Goal: Task Accomplishment & Management: Manage account settings

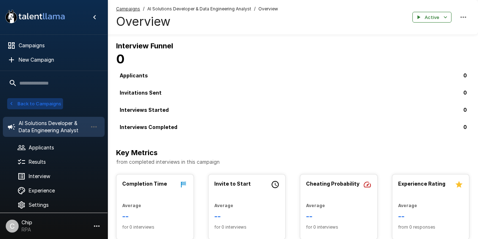
click at [39, 105] on button "Back to Campaigns" at bounding box center [35, 103] width 56 height 11
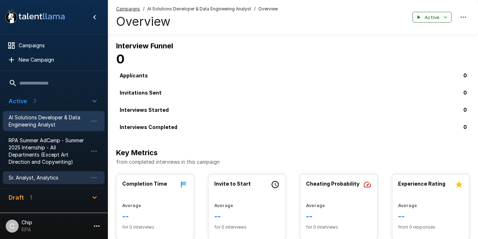
click at [25, 179] on span "Sr. Analyst, Analytics" at bounding box center [48, 177] width 79 height 7
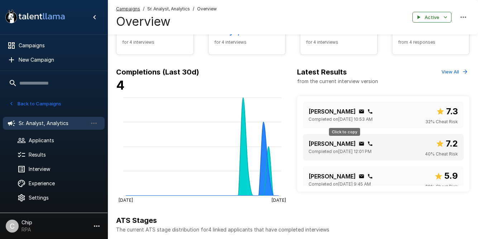
scroll to position [186, 0]
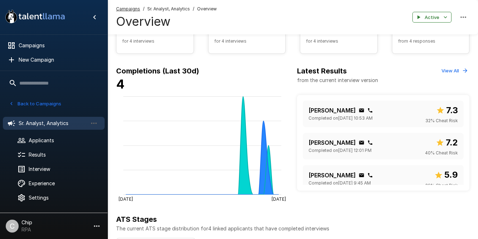
click at [451, 69] on button "View All" at bounding box center [455, 70] width 30 height 11
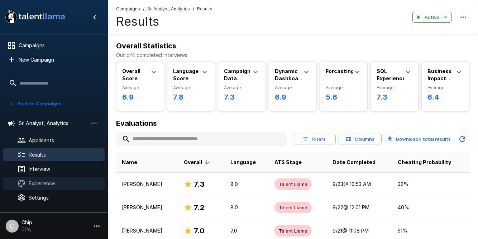
click at [41, 186] on span "Experience" at bounding box center [64, 183] width 70 height 7
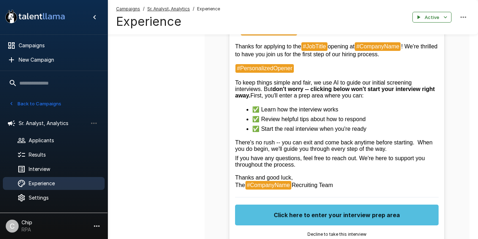
scroll to position [229, 0]
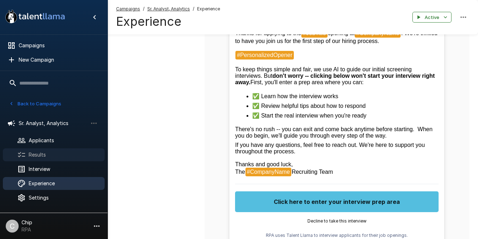
click at [42, 154] on span "Results" at bounding box center [64, 154] width 70 height 7
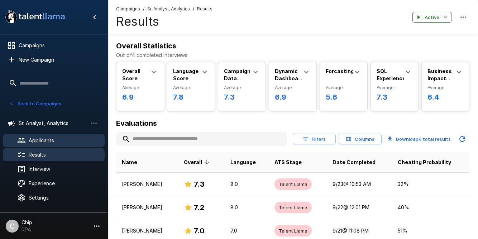
click at [41, 141] on span "Applicants" at bounding box center [64, 140] width 70 height 7
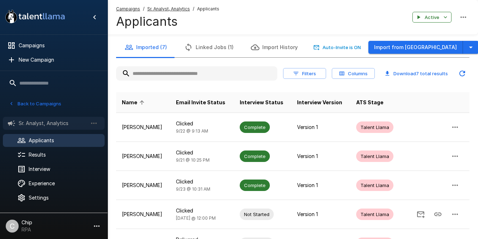
click at [46, 125] on span "Sr. Analyst, Analytics" at bounding box center [53, 123] width 69 height 7
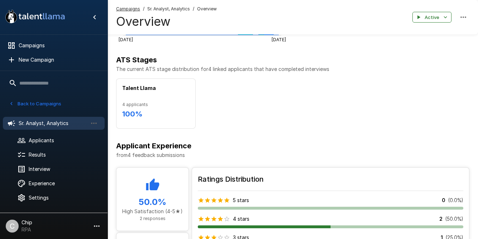
scroll to position [346, 0]
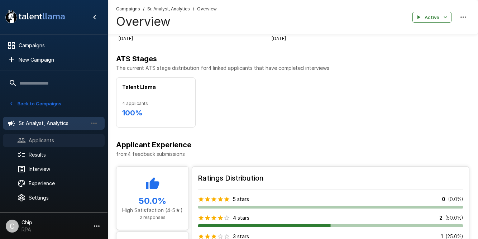
click at [26, 142] on div at bounding box center [27, 140] width 20 height 9
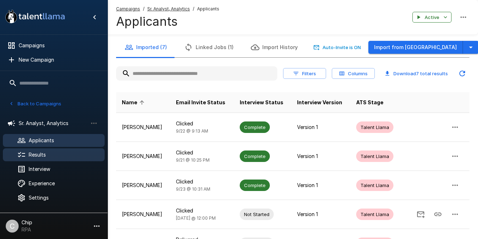
click at [38, 158] on span "Results" at bounding box center [64, 154] width 70 height 7
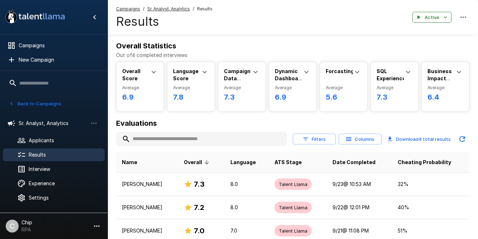
click at [416, 139] on button "Download 4 total results" at bounding box center [418, 139] width 69 height 14
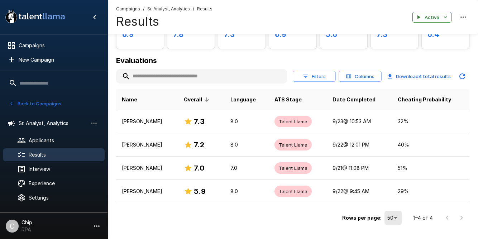
scroll to position [66, 0]
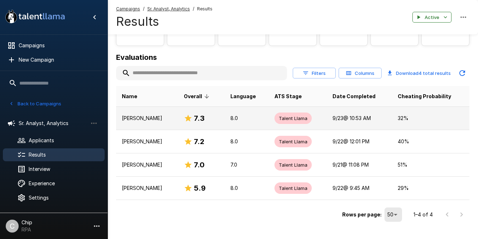
click at [145, 120] on p "[PERSON_NAME]" at bounding box center [147, 118] width 51 height 7
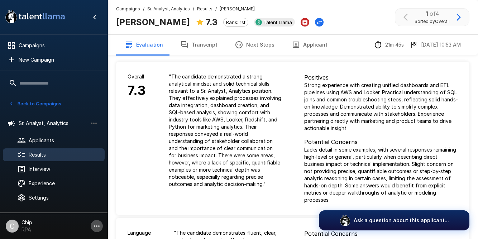
click at [93, 226] on icon "button" at bounding box center [96, 226] width 9 height 9
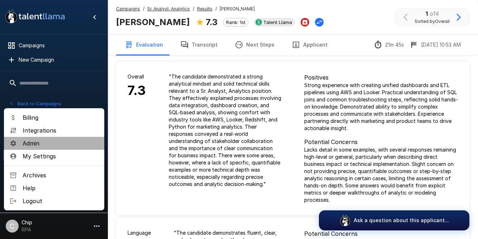
click at [43, 144] on span "Admin" at bounding box center [61, 143] width 76 height 9
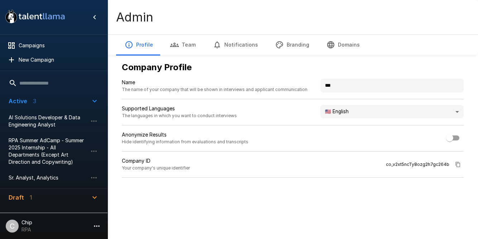
click at [187, 46] on button "Team" at bounding box center [183, 45] width 43 height 20
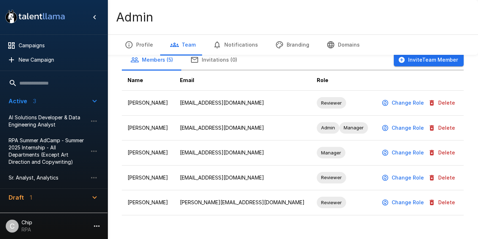
scroll to position [37, 0]
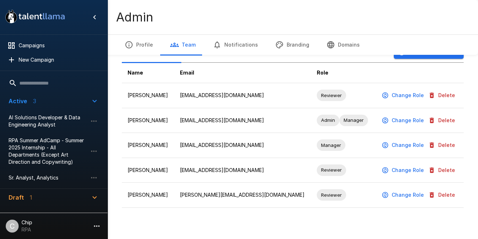
click at [25, 177] on span "Sr. Analyst, Analytics" at bounding box center [48, 177] width 79 height 7
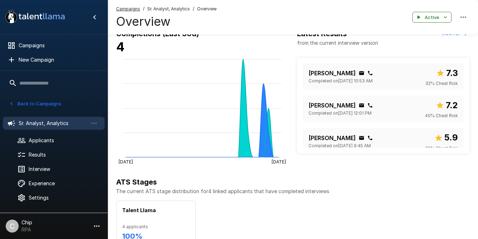
scroll to position [225, 0]
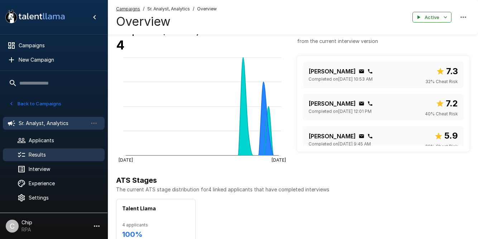
click at [45, 158] on span "Results" at bounding box center [64, 154] width 70 height 7
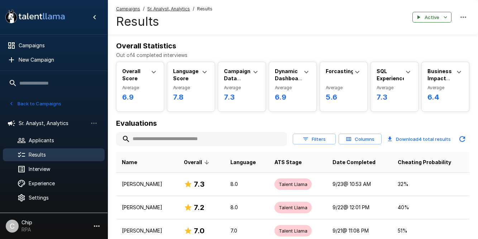
click at [348, 140] on icon "button" at bounding box center [348, 139] width 6 height 6
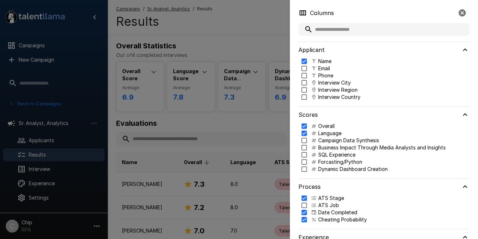
click at [246, 119] on div at bounding box center [239, 119] width 478 height 239
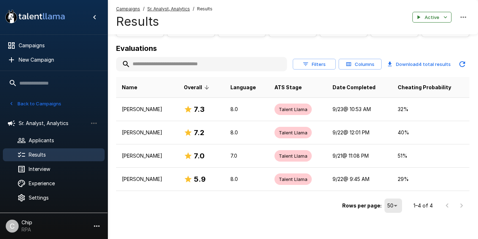
scroll to position [75, 0]
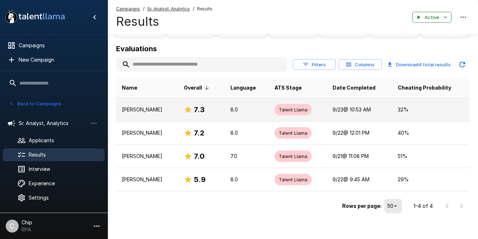
click at [140, 111] on p "[PERSON_NAME]" at bounding box center [147, 109] width 51 height 7
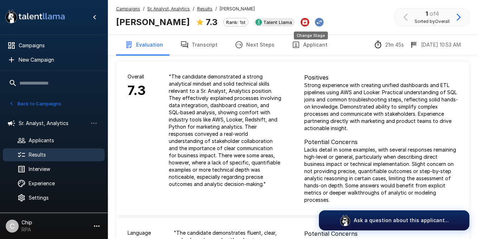
click at [316, 23] on icon "Change Stage" at bounding box center [319, 22] width 7 height 7
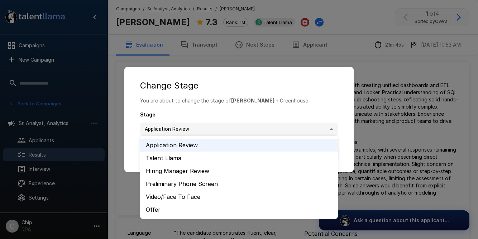
click at [213, 128] on body ".st0{fill:#FFFFFF;} .st1{fill:#76a4ed;} Campaigns New Campaign Active 3 AI Solu…" at bounding box center [239, 119] width 478 height 239
click at [188, 170] on li "Hiring Manager Review" at bounding box center [239, 170] width 198 height 13
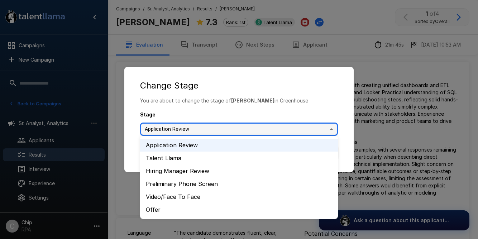
type input "**********"
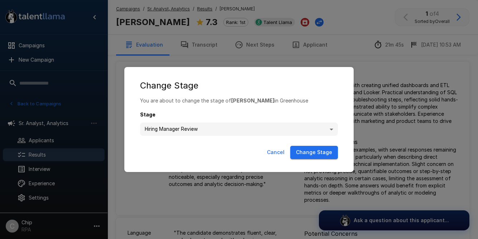
click at [305, 152] on button "Change Stage" at bounding box center [314, 152] width 48 height 13
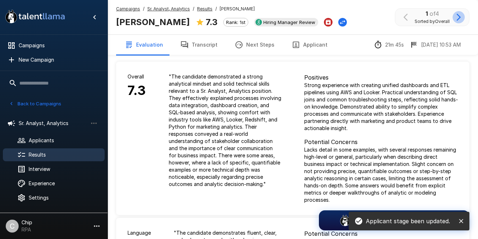
click at [460, 16] on icon "button" at bounding box center [458, 17] width 9 height 9
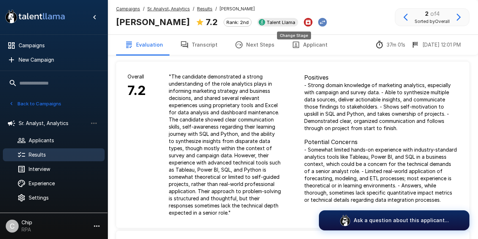
click at [319, 22] on icon "Change Stage" at bounding box center [322, 22] width 7 height 7
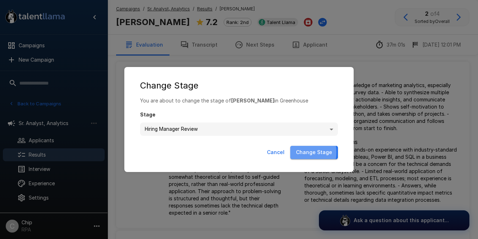
click at [301, 152] on button "Change Stage" at bounding box center [314, 152] width 48 height 13
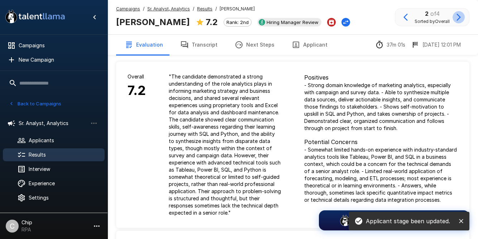
click at [460, 18] on icon "button" at bounding box center [458, 17] width 9 height 9
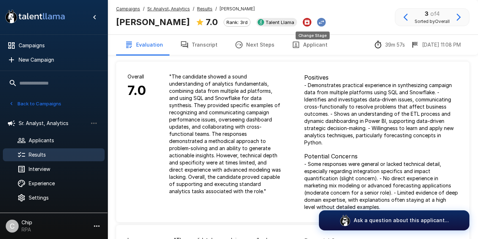
click at [318, 22] on icon "Change Stage" at bounding box center [321, 22] width 7 height 7
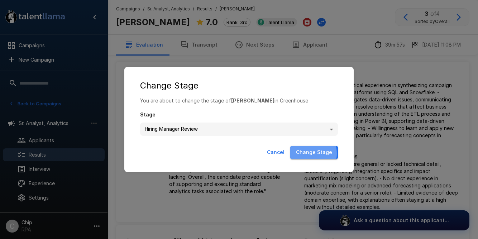
click at [312, 153] on button "Change Stage" at bounding box center [314, 152] width 48 height 13
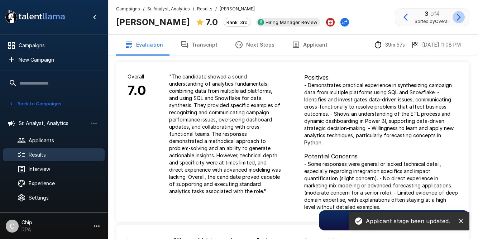
click at [458, 19] on icon "button" at bounding box center [458, 17] width 4 height 7
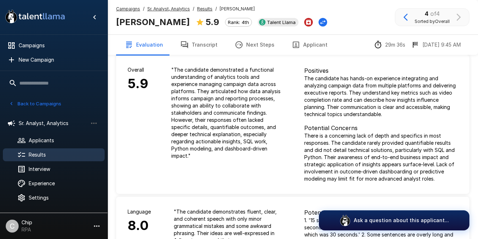
scroll to position [6, 0]
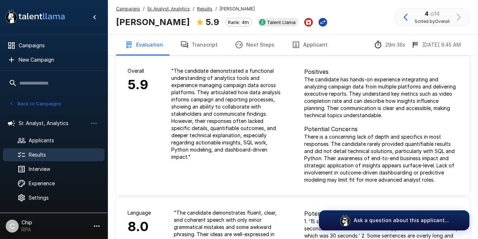
click at [319, 23] on icon "Change Stage" at bounding box center [322, 22] width 7 height 7
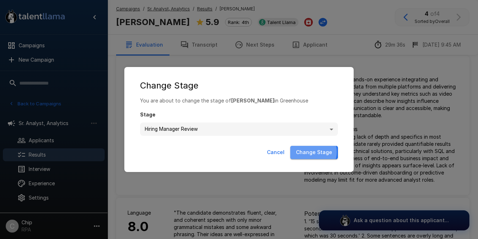
click at [314, 152] on button "Change Stage" at bounding box center [314, 152] width 48 height 13
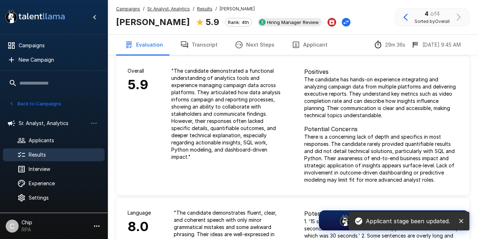
scroll to position [0, 0]
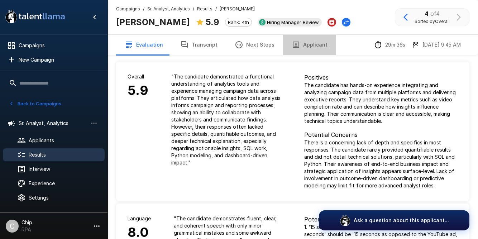
click at [306, 46] on button "Applicant" at bounding box center [309, 45] width 53 height 20
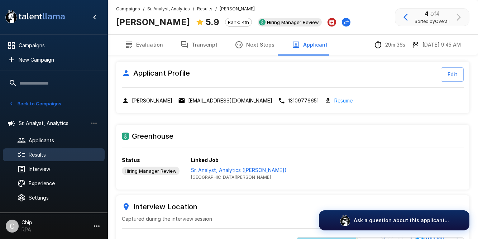
click at [140, 44] on button "Evaluation" at bounding box center [144, 45] width 56 height 20
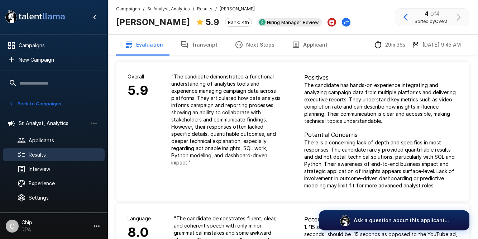
click at [356, 24] on div "Campaigns / Sr. Analyst, Analytics / Results / [PERSON_NAME] [PERSON_NAME] 5.9 …" at bounding box center [292, 17] width 370 height 34
click at [97, 227] on icon "button" at bounding box center [96, 226] width 9 height 9
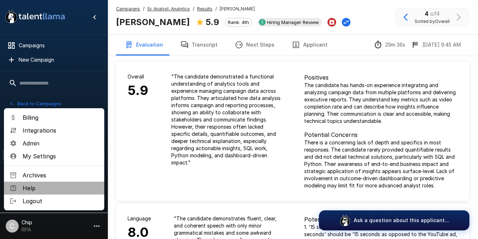
click at [31, 190] on span "Help" at bounding box center [61, 188] width 76 height 9
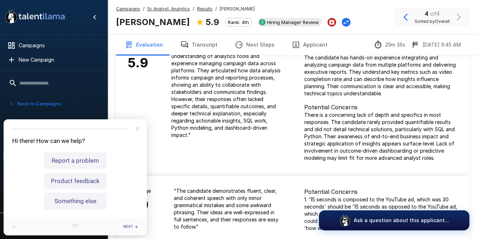
scroll to position [34, 0]
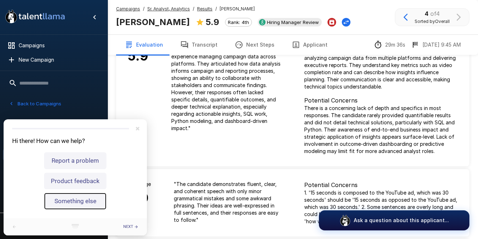
click at [76, 204] on button "Something else" at bounding box center [75, 201] width 62 height 17
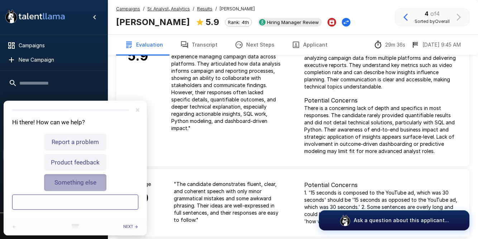
scroll to position [0, 0]
type input "**********"
click at [130, 226] on span "Next" at bounding box center [128, 227] width 10 height 4
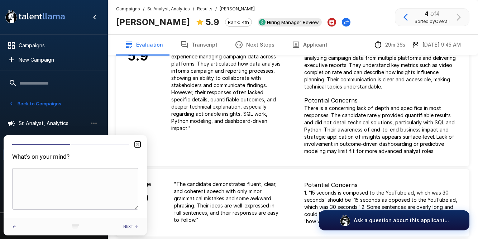
click at [139, 145] on icon "Close" at bounding box center [138, 145] width 4 height 4
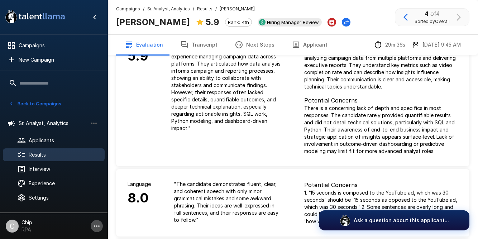
click at [94, 226] on icon "button" at bounding box center [97, 225] width 6 height 1
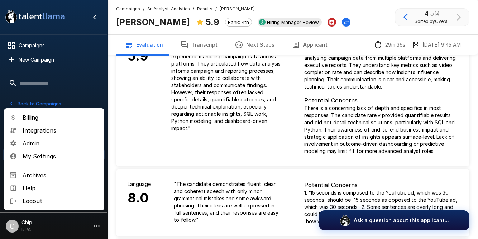
click at [26, 187] on span "Help" at bounding box center [61, 188] width 76 height 9
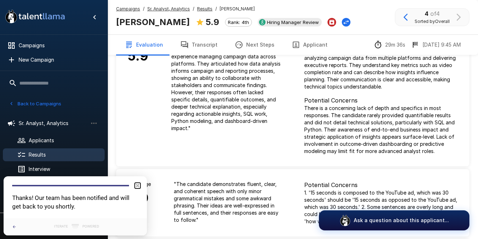
click at [138, 186] on icon "Close" at bounding box center [138, 186] width 4 height 4
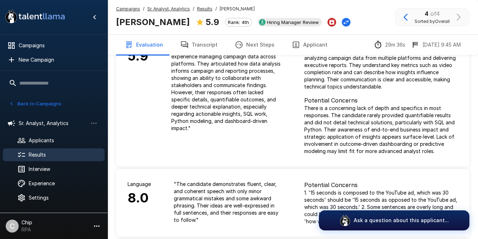
click at [253, 102] on p "" The candidate demonstrated a functional understanding of analytics tools and …" at bounding box center [226, 85] width 110 height 93
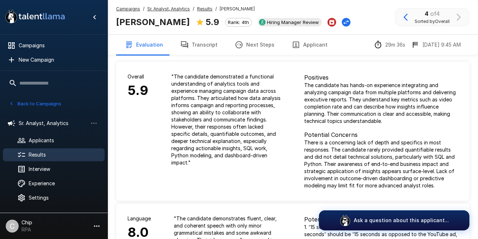
click at [404, 17] on icon "button" at bounding box center [405, 17] width 4 height 7
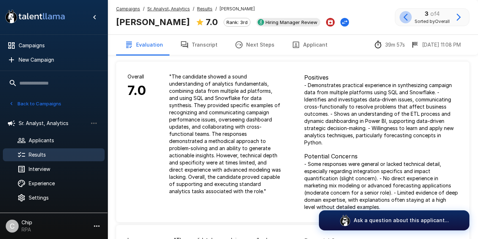
click at [404, 17] on icon "button" at bounding box center [405, 17] width 4 height 7
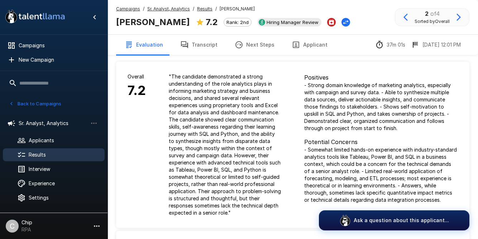
click at [404, 17] on icon "button" at bounding box center [405, 17] width 4 height 7
